Goal: Book appointment/travel/reservation

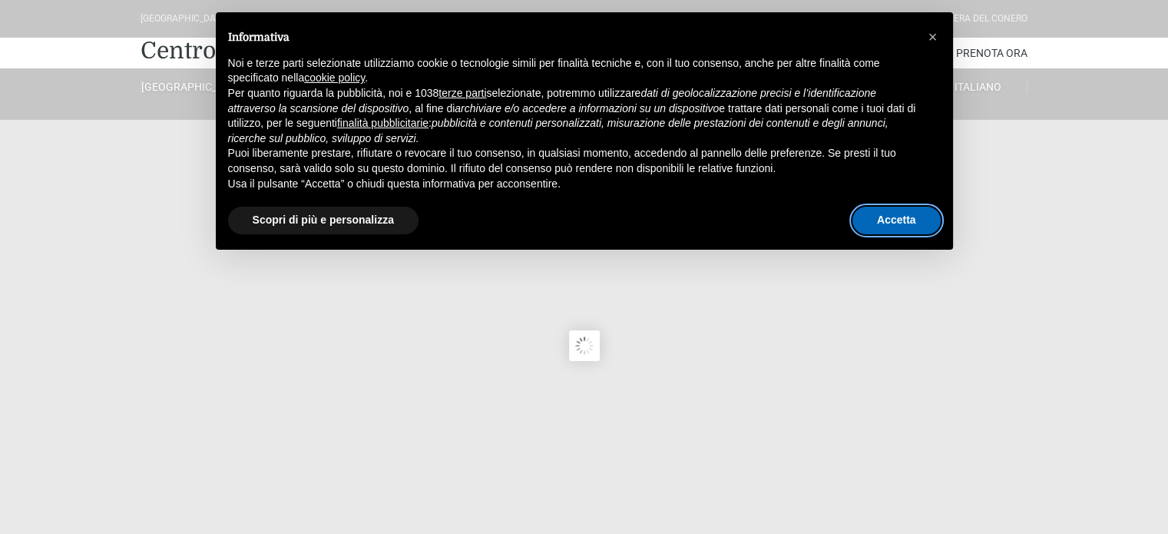
click at [884, 220] on button "Accetta" at bounding box center [897, 221] width 88 height 28
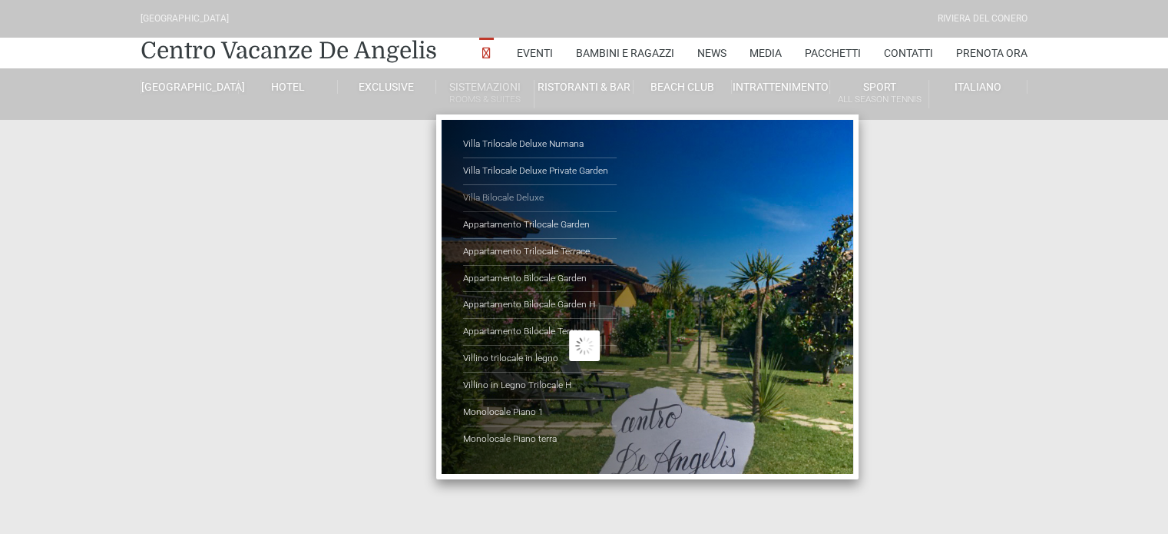
type input "23/08/2025"
type input "24/08/2025"
click at [544, 248] on link "Appartamento Trilocale Terrace" at bounding box center [540, 252] width 154 height 27
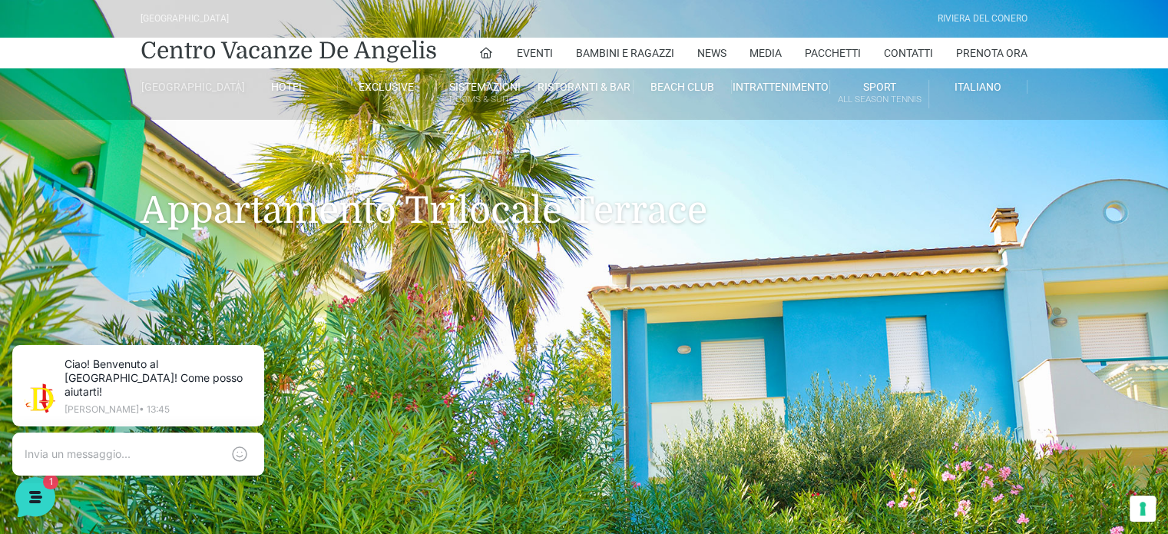
click at [188, 94] on link "[GEOGRAPHIC_DATA]" at bounding box center [190, 87] width 98 height 14
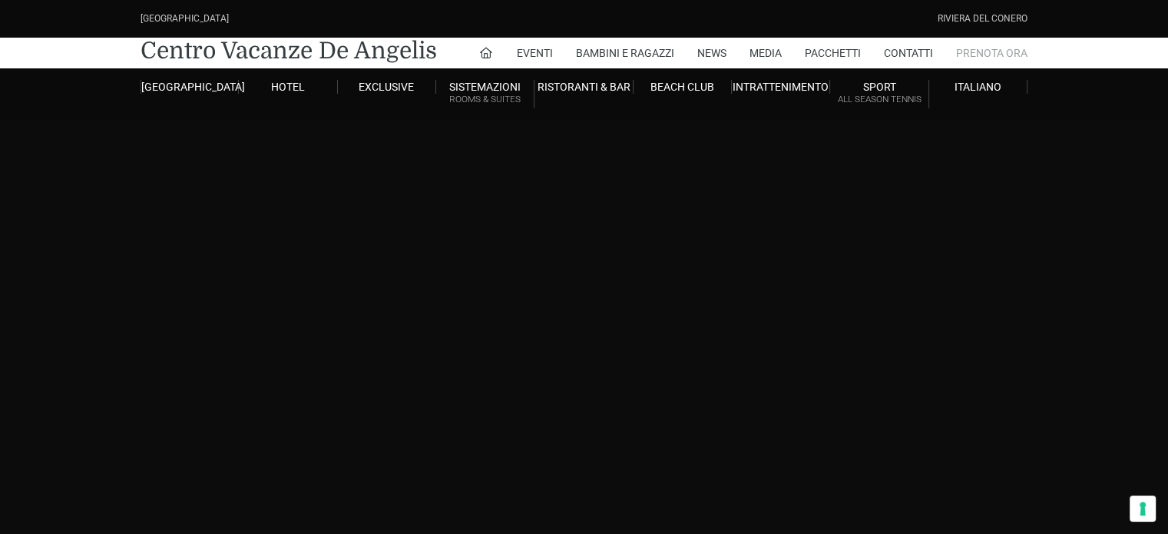
click at [995, 48] on link "Prenota Ora" at bounding box center [991, 53] width 71 height 31
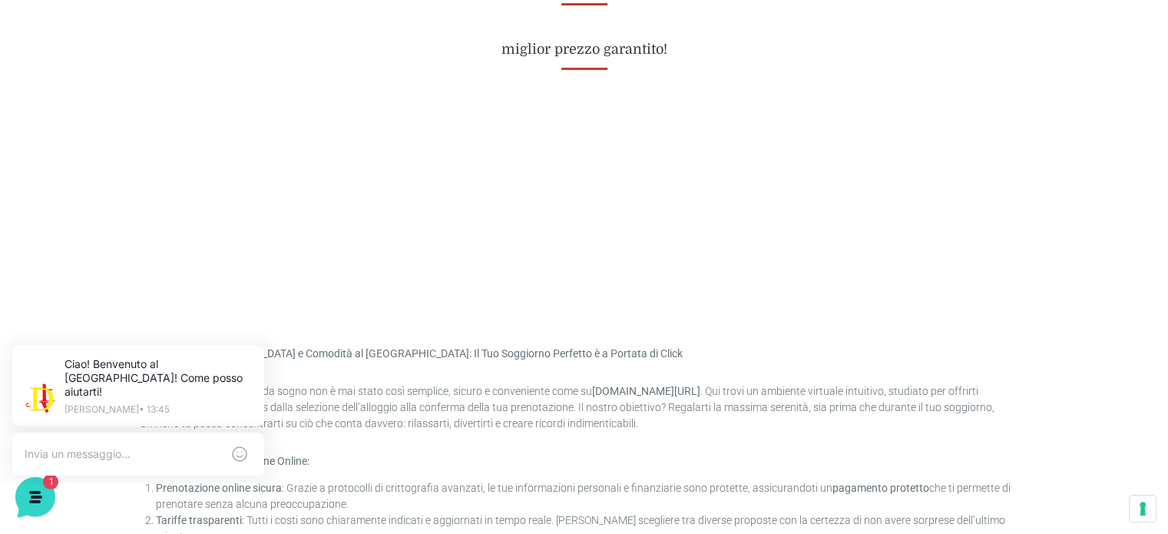
scroll to position [230, 0]
